Goal: Task Accomplishment & Management: Manage account settings

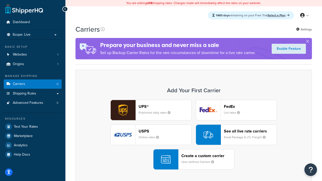
click at [194, 135] on div "UPS® Published daily rates FedEx List rates USPS Online rates See all live rate…" at bounding box center [194, 135] width 226 height 70
click at [250, 106] on header "FedEx" at bounding box center [250, 106] width 53 height 5
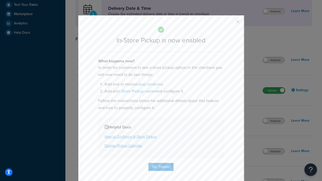
scroll to position [141, 0]
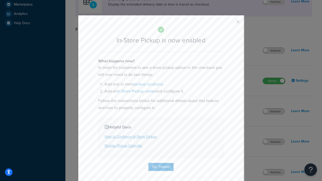
click at [230, 23] on button "button" at bounding box center [230, 23] width 1 height 1
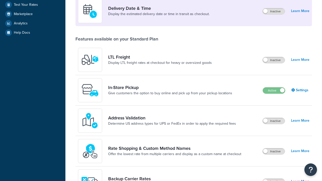
scroll to position [122, 0]
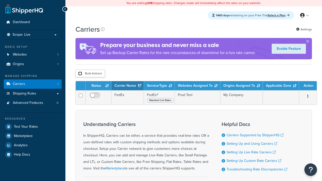
click at [80, 74] on input "checkbox" at bounding box center [80, 74] width 4 height 4
checkbox input "true"
click at [0, 0] on button "Delete" at bounding box center [0, 0] width 0 height 0
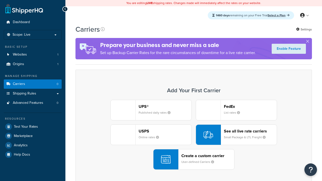
click at [194, 135] on div "UPS® Published daily rates FedEx List rates USPS Online rates See all live rate…" at bounding box center [194, 135] width 226 height 70
click at [194, 159] on div "Create a custom carrier User-defined Carriers" at bounding box center [207, 159] width 53 height 12
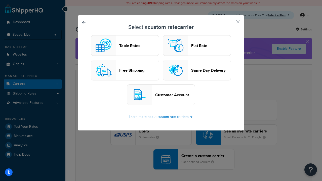
click at [125, 46] on header "Table Rates" at bounding box center [138, 45] width 39 height 5
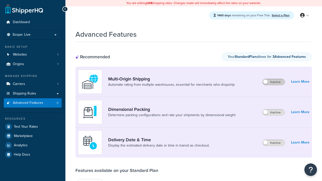
click at [274, 82] on label "Inactive" at bounding box center [274, 82] width 22 height 6
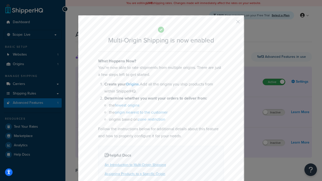
click at [230, 23] on button "button" at bounding box center [230, 23] width 1 height 1
click at [274, 82] on label "Active" at bounding box center [274, 82] width 22 height 6
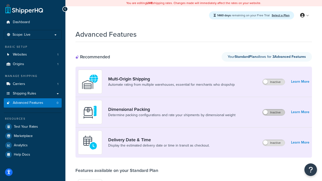
click at [274, 112] on label "Inactive" at bounding box center [274, 112] width 22 height 6
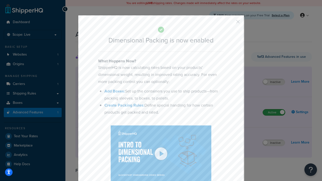
click at [230, 23] on button "button" at bounding box center [230, 23] width 1 height 1
click at [274, 112] on label "Active" at bounding box center [274, 112] width 22 height 6
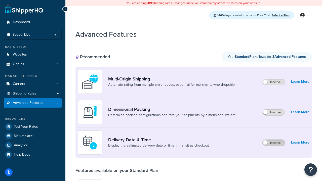
click at [274, 143] on label "Inactive" at bounding box center [274, 143] width 22 height 6
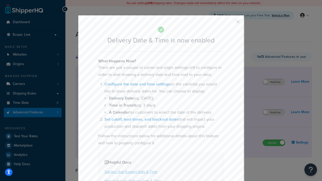
click at [230, 23] on button "button" at bounding box center [230, 23] width 1 height 1
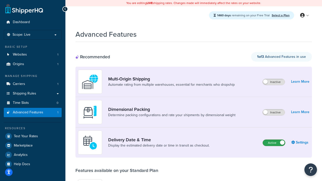
click at [274, 143] on label "Active" at bounding box center [274, 143] width 22 height 6
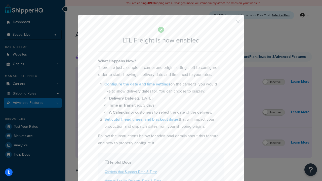
scroll to position [101, 0]
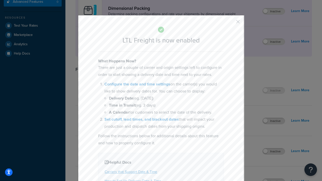
click at [230, 23] on button "button" at bounding box center [230, 23] width 1 height 1
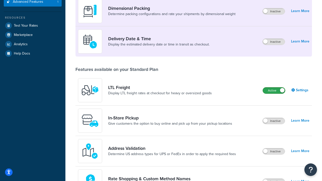
click at [274, 91] on label "Active" at bounding box center [274, 91] width 22 height 6
click at [274, 121] on label "Inactive" at bounding box center [274, 121] width 22 height 6
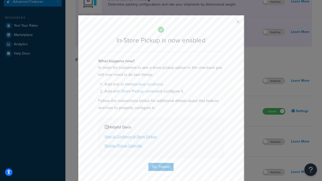
click at [230, 23] on button "button" at bounding box center [230, 23] width 1 height 1
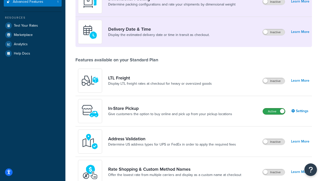
click at [274, 114] on label "Active" at bounding box center [274, 111] width 22 height 6
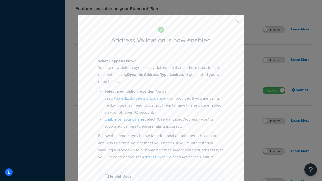
click at [230, 23] on button "button" at bounding box center [230, 23] width 1 height 1
click at [274, 94] on label "Active" at bounding box center [274, 91] width 22 height 6
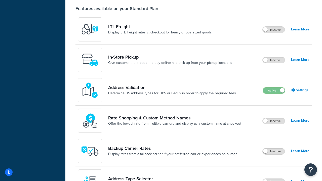
scroll to position [74, 0]
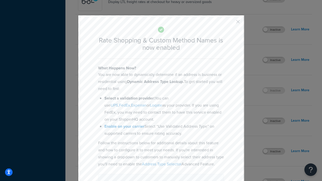
click at [230, 23] on button "button" at bounding box center [230, 23] width 1 height 1
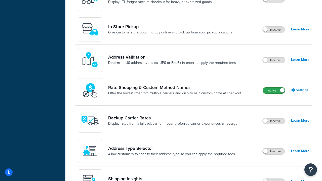
click at [274, 88] on label "Active" at bounding box center [274, 91] width 22 height 6
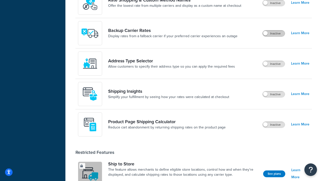
click at [274, 33] on label "Inactive" at bounding box center [274, 33] width 22 height 6
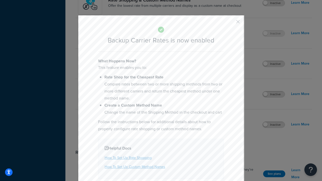
click at [230, 23] on button "button" at bounding box center [230, 23] width 1 height 1
